Goal: Find specific page/section: Find specific page/section

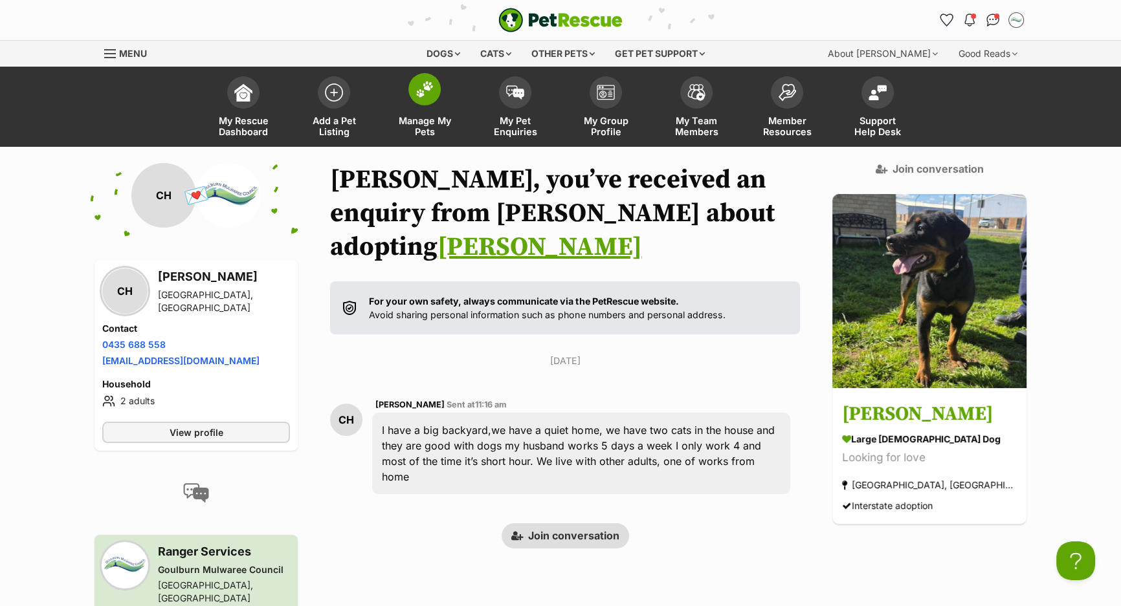
click at [419, 88] on img at bounding box center [425, 89] width 18 height 17
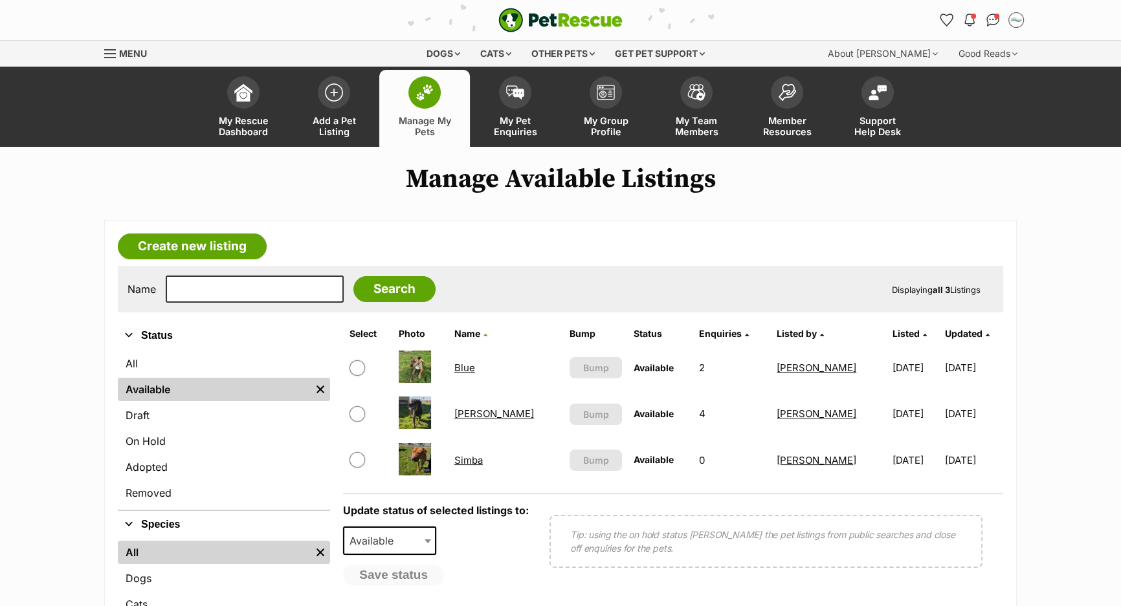
click at [464, 367] on link "Blue" at bounding box center [464, 368] width 21 height 12
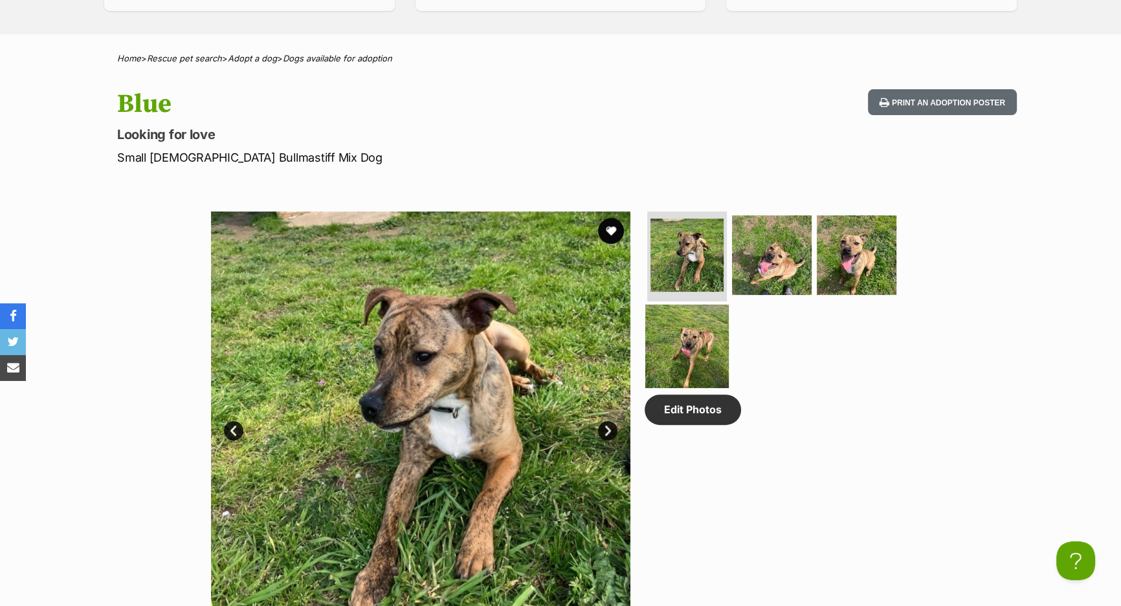
click at [678, 329] on img at bounding box center [686, 346] width 83 height 83
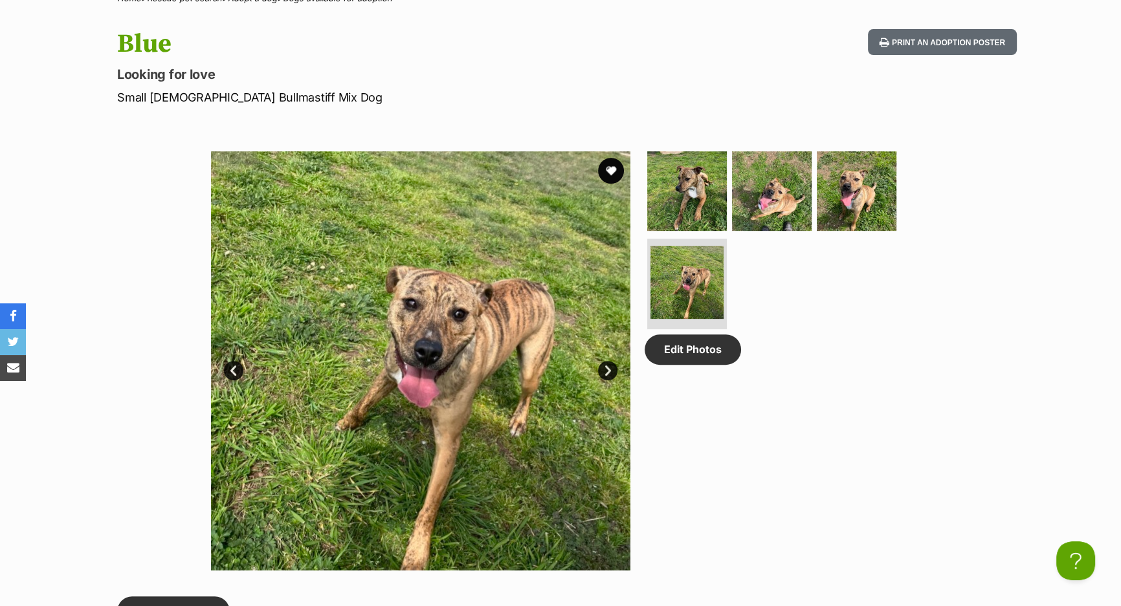
scroll to position [588, 0]
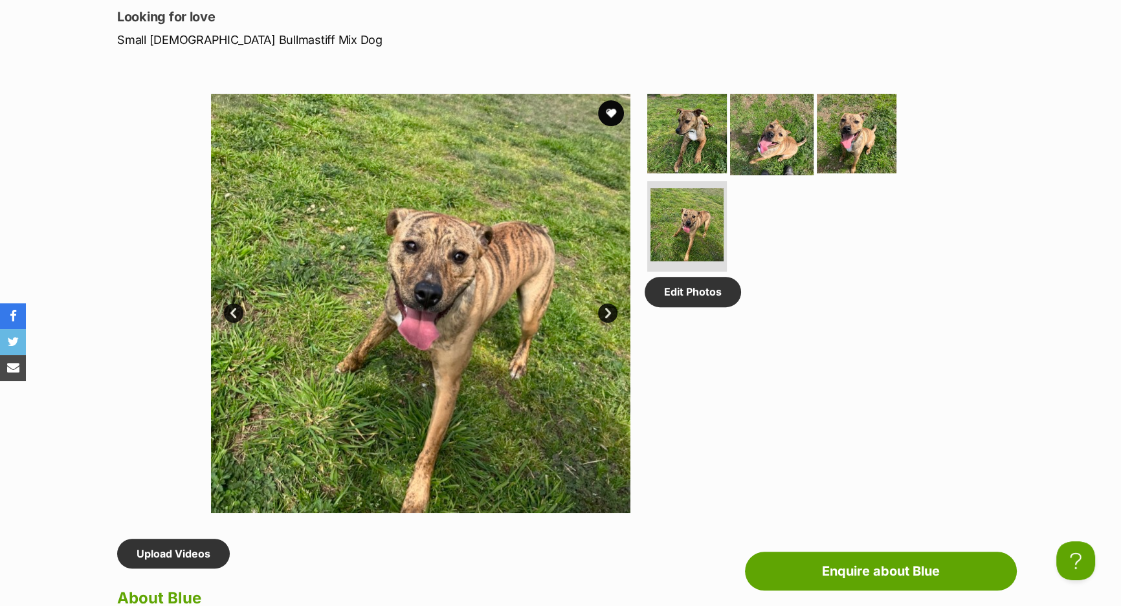
click at [765, 142] on img at bounding box center [771, 132] width 83 height 83
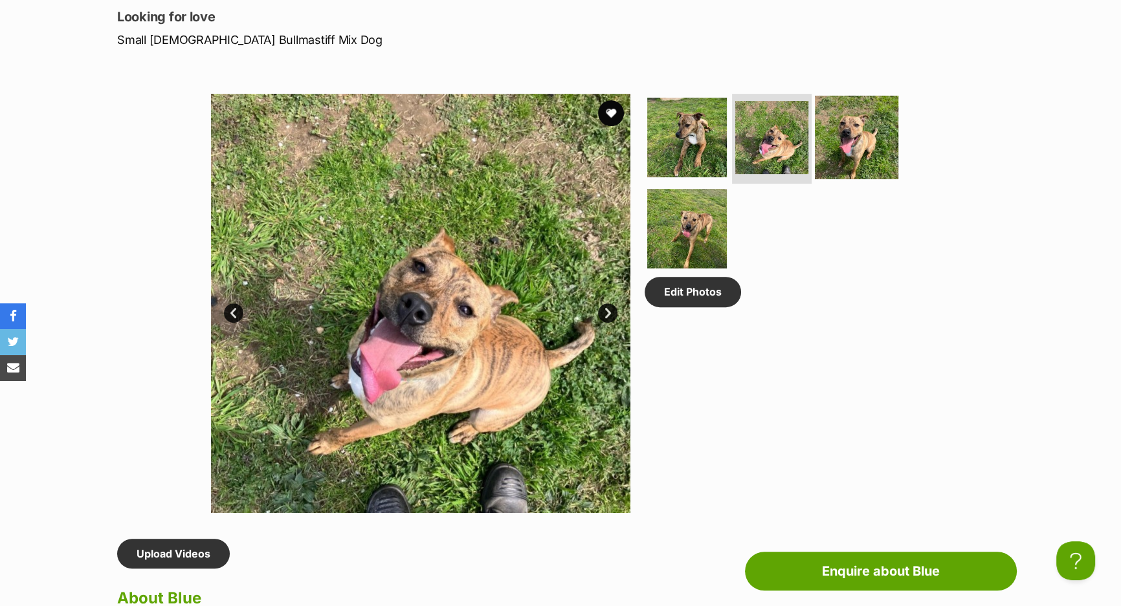
click at [832, 137] on img at bounding box center [856, 136] width 83 height 83
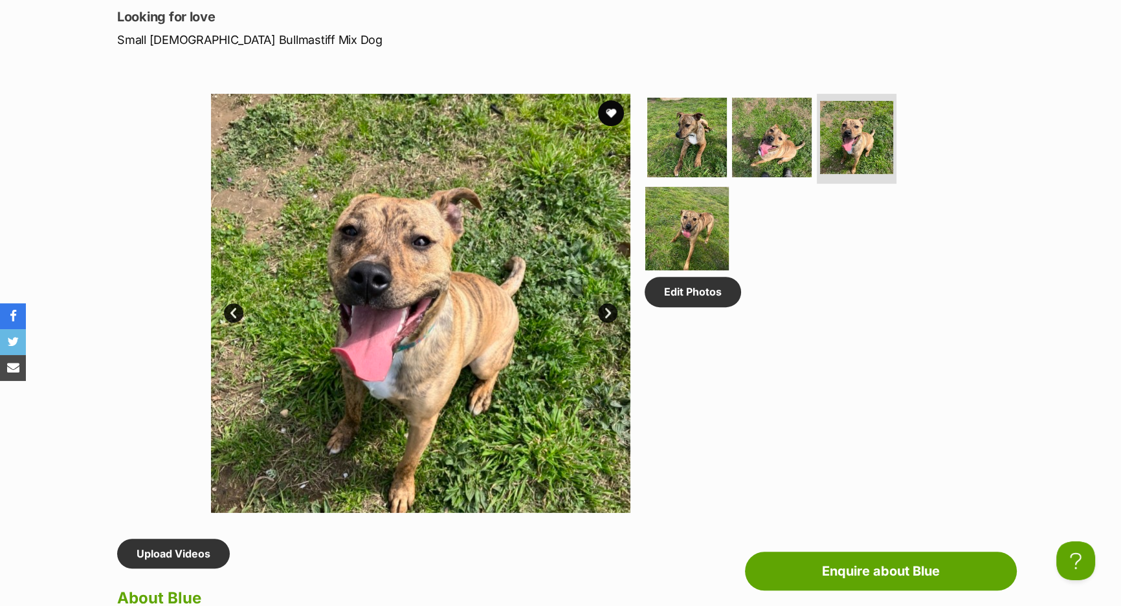
click at [677, 213] on img at bounding box center [686, 228] width 83 height 83
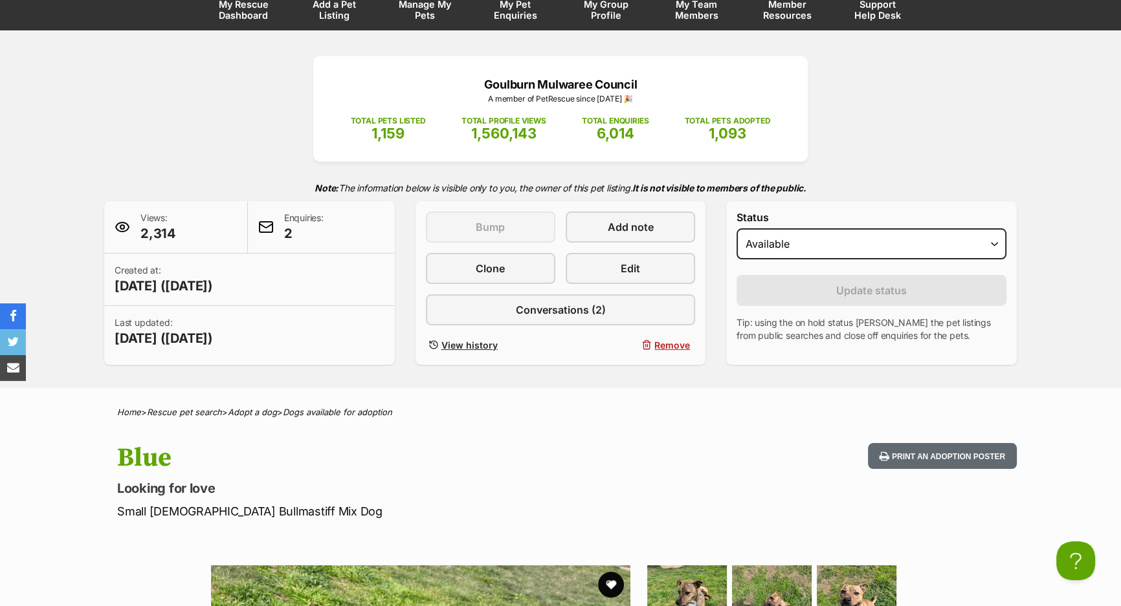
scroll to position [0, 0]
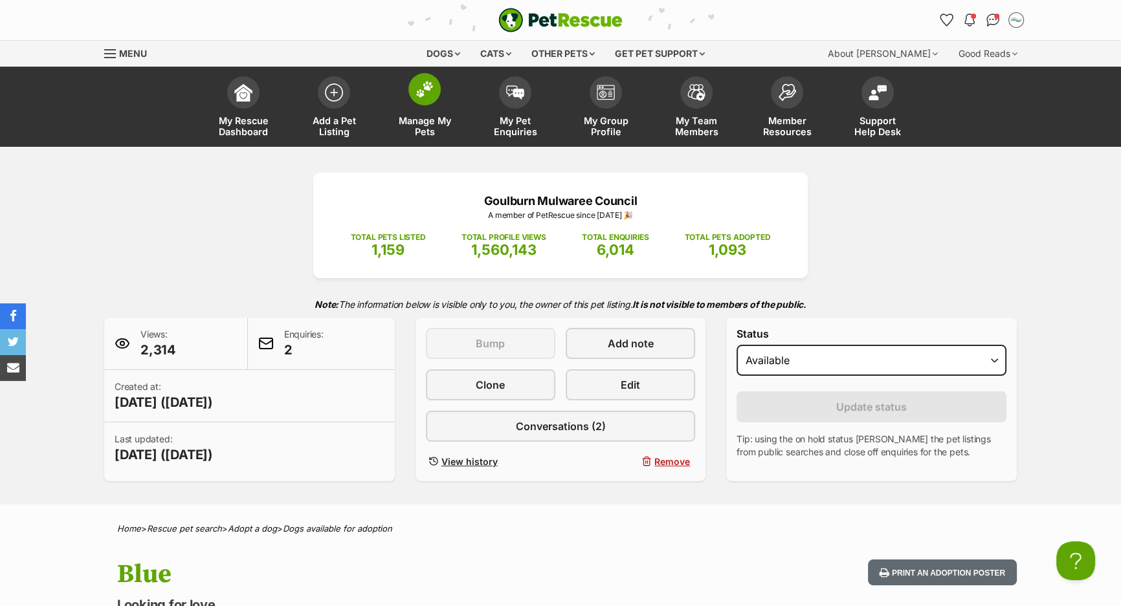
click at [427, 113] on link "Manage My Pets" at bounding box center [424, 108] width 91 height 77
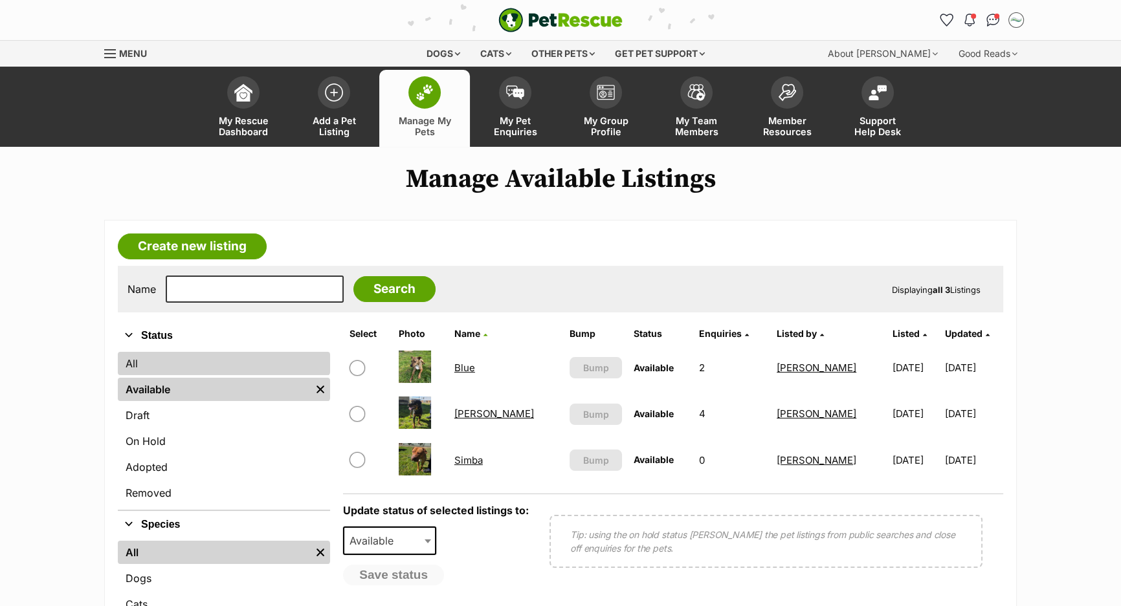
click at [181, 354] on link "All" at bounding box center [224, 363] width 212 height 23
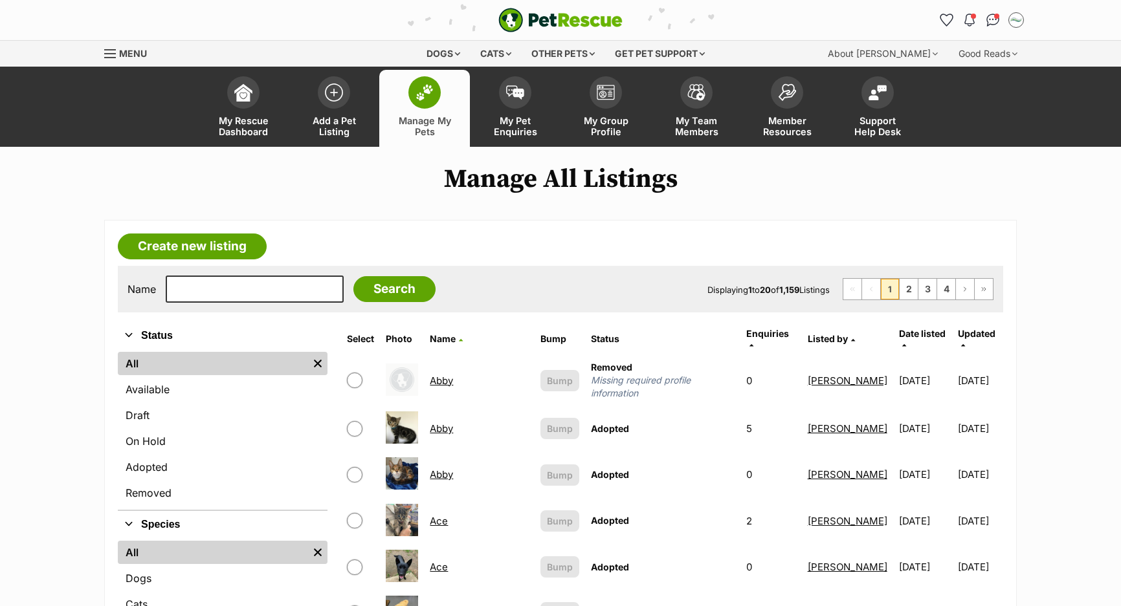
click at [227, 272] on div "Name Search Displaying 1 to 20 of 1,159 Listings First Page Previous Page 1 2 3…" at bounding box center [560, 289] width 885 height 47
click at [222, 297] on input "text" at bounding box center [255, 289] width 178 height 27
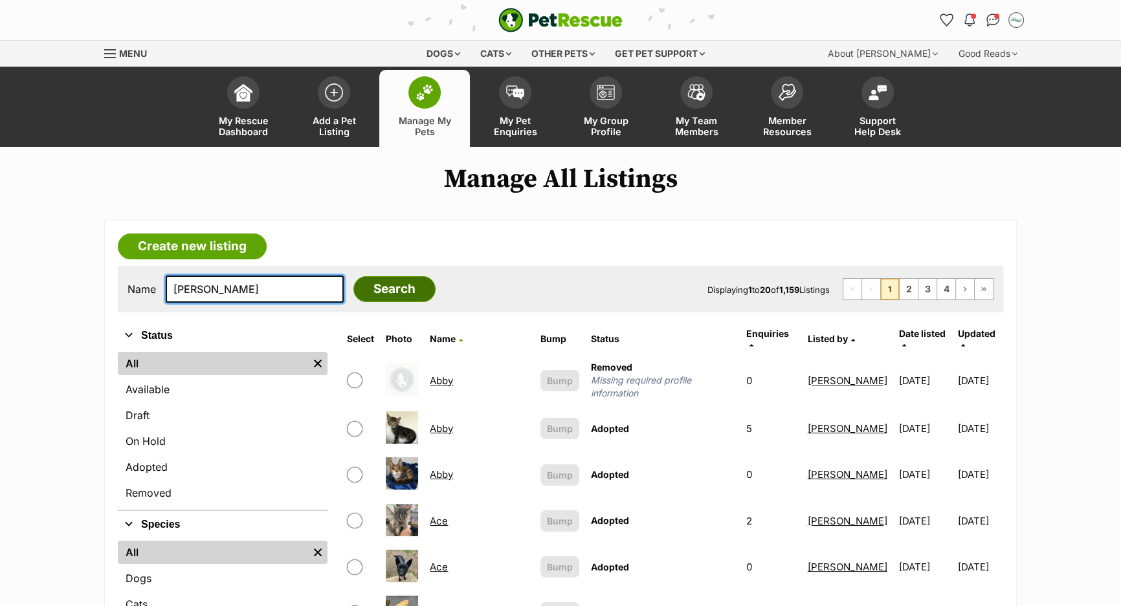
type input "randall"
click at [358, 277] on input "Search" at bounding box center [394, 289] width 82 height 26
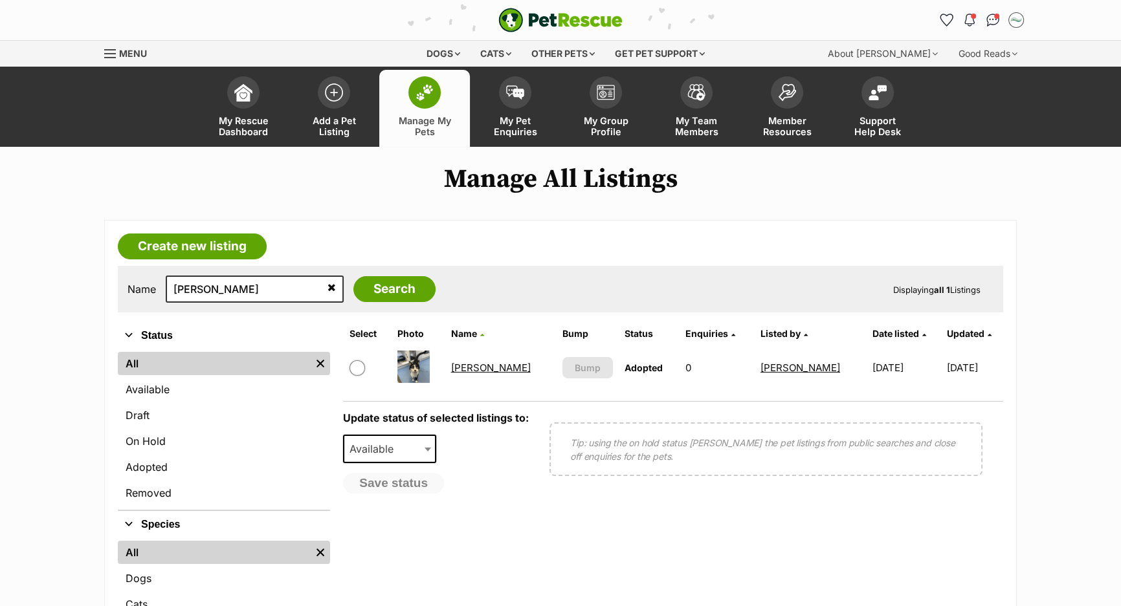
drag, startPoint x: 434, startPoint y: 96, endPoint x: 431, endPoint y: 83, distance: 14.0
click at [435, 97] on span at bounding box center [424, 92] width 32 height 32
